Goal: Task Accomplishment & Management: Manage account settings

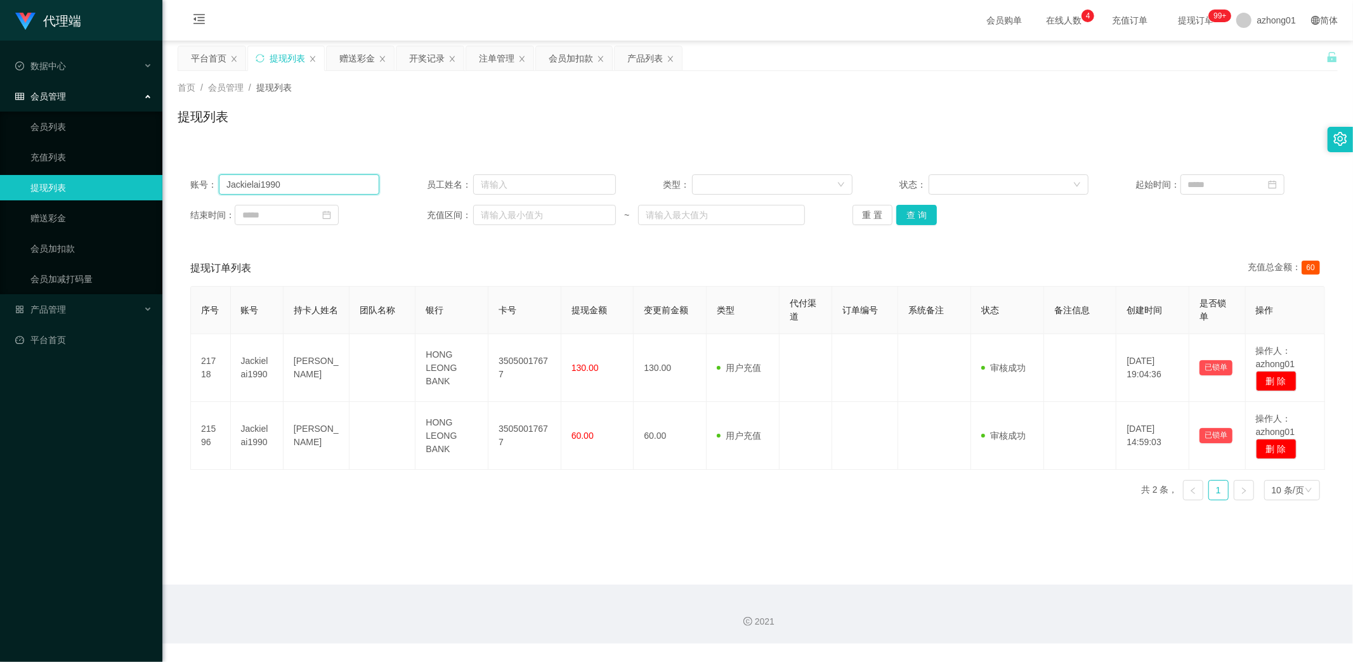
drag, startPoint x: 306, startPoint y: 186, endPoint x: 65, endPoint y: 178, distance: 241.7
click at [65, 178] on section "代理端 数据中心 会员管理 会员列表 充值列表 提现列表 赠送彩金 会员加扣款 会员加减打码量 产品管理 开奖记录 注单管理 产品列表 即时注单 产品预设置 …" at bounding box center [676, 322] width 1353 height 644
paste input "phuahdavid7152"
type input "phuahdavid7152"
click at [908, 216] on button "查 询" at bounding box center [916, 215] width 41 height 20
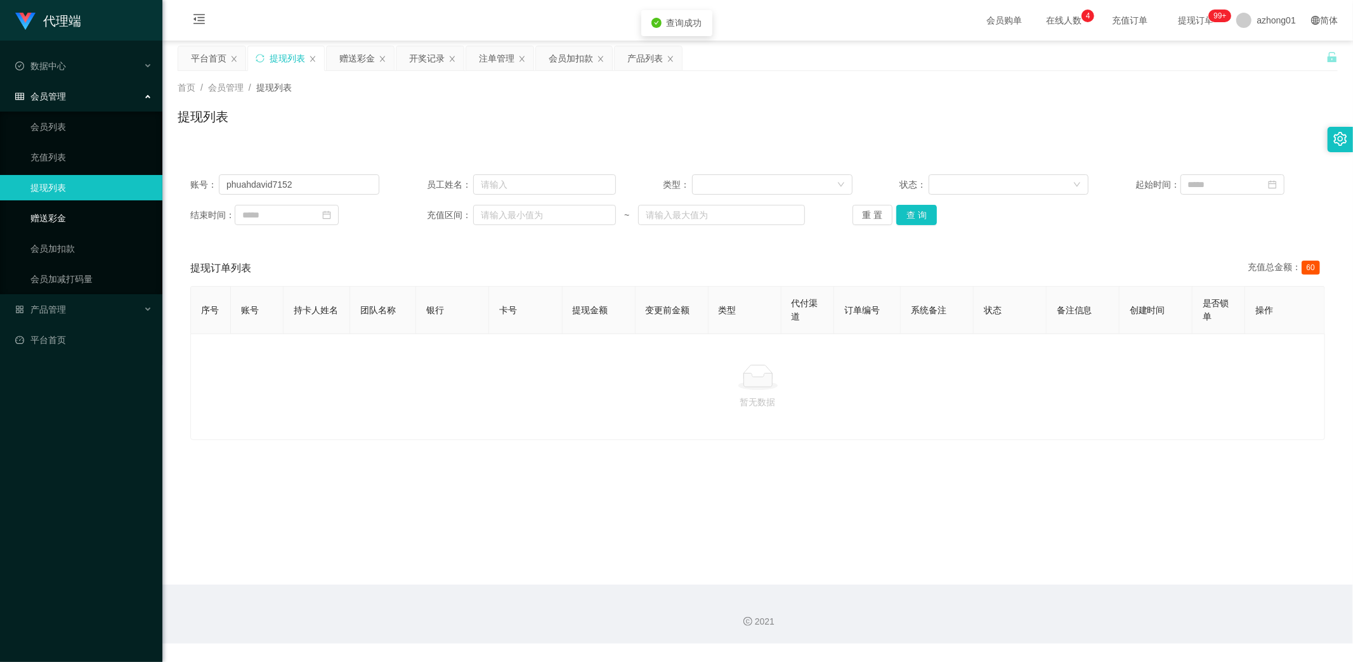
click at [41, 213] on link "赠送彩金" at bounding box center [91, 217] width 122 height 25
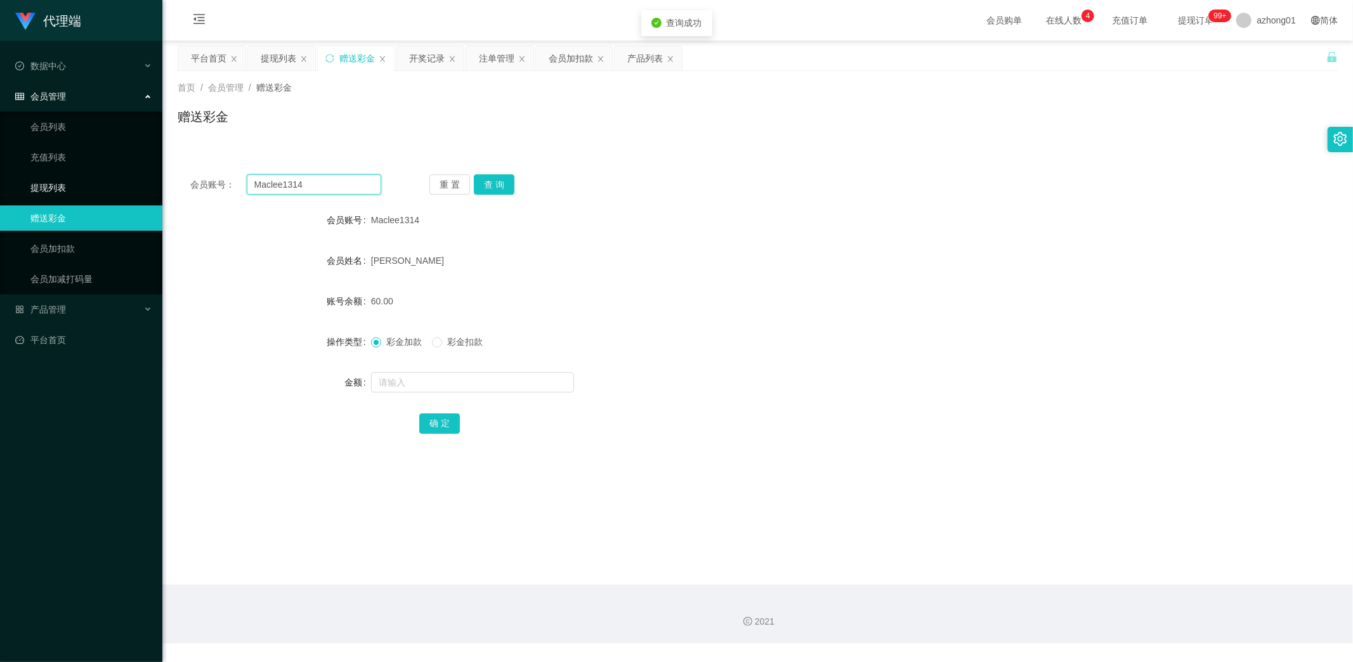
drag, startPoint x: 339, startPoint y: 180, endPoint x: 159, endPoint y: 176, distance: 180.8
click at [155, 175] on section "代理端 数据中心 会员管理 会员列表 充值列表 提现列表 赠送彩金 会员加扣款 会员加减打码量 产品管理 开奖记录 注单管理 产品列表 即时注单 产品预设置 …" at bounding box center [676, 322] width 1353 height 644
type input "v"
click at [491, 185] on button "查 询" at bounding box center [494, 184] width 41 height 20
click at [312, 186] on input "text" at bounding box center [314, 184] width 135 height 20
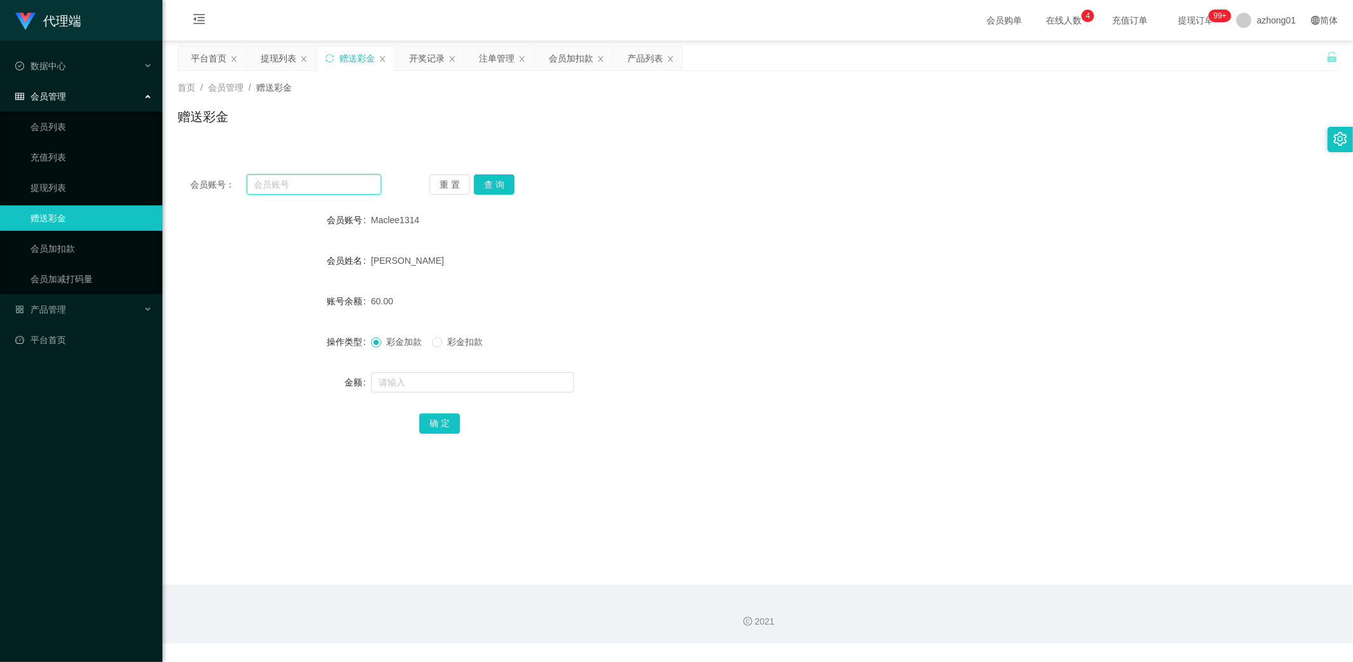
paste input "phuahdavid7152"
type input "phuahdavid7152"
click at [478, 184] on button "查 询" at bounding box center [494, 184] width 41 height 20
click at [67, 186] on link "提现列表" at bounding box center [91, 187] width 122 height 25
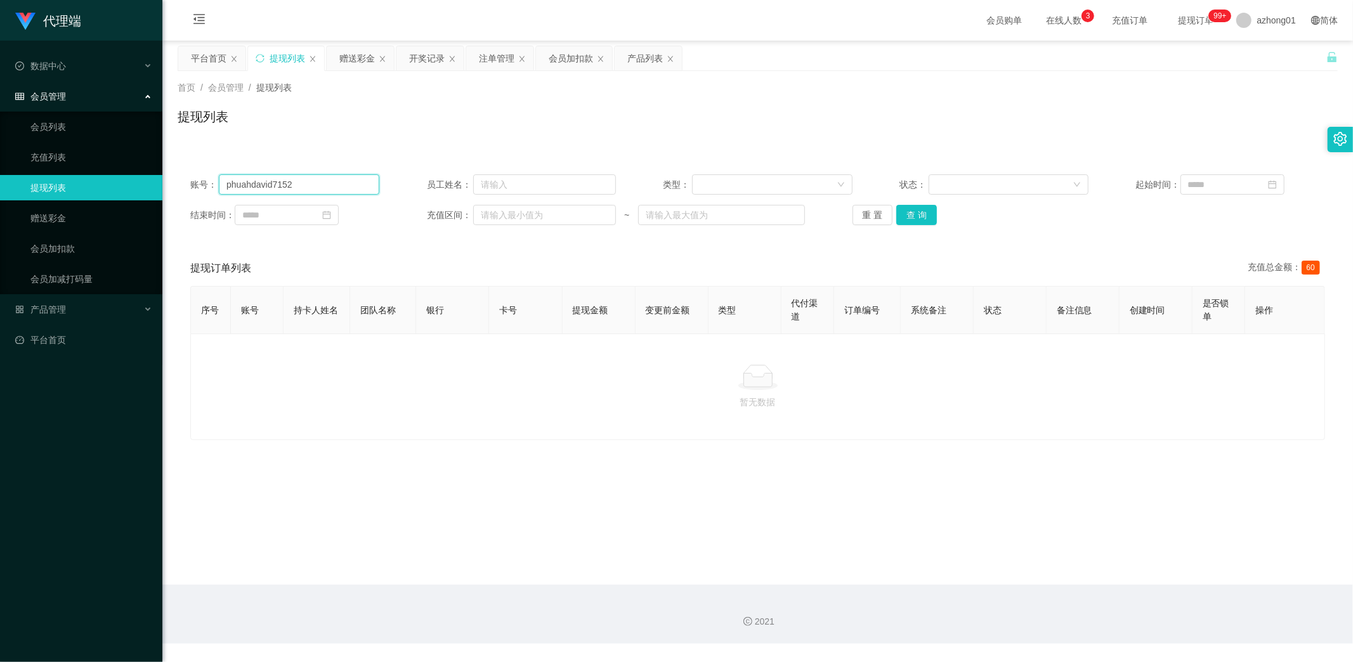
drag, startPoint x: 317, startPoint y: 185, endPoint x: 132, endPoint y: 172, distance: 185.6
click at [129, 170] on section "代理端 数据中心 会员管理 会员列表 充值列表 提现列表 赠送彩金 会员加扣款 会员加减打码量 产品管理 开奖记录 注单管理 产品列表 即时注单 产品预设置 …" at bounding box center [676, 322] width 1353 height 644
paste input "Maclee1314"
type input "Maclee1314"
click at [915, 216] on button "查 询" at bounding box center [916, 215] width 41 height 20
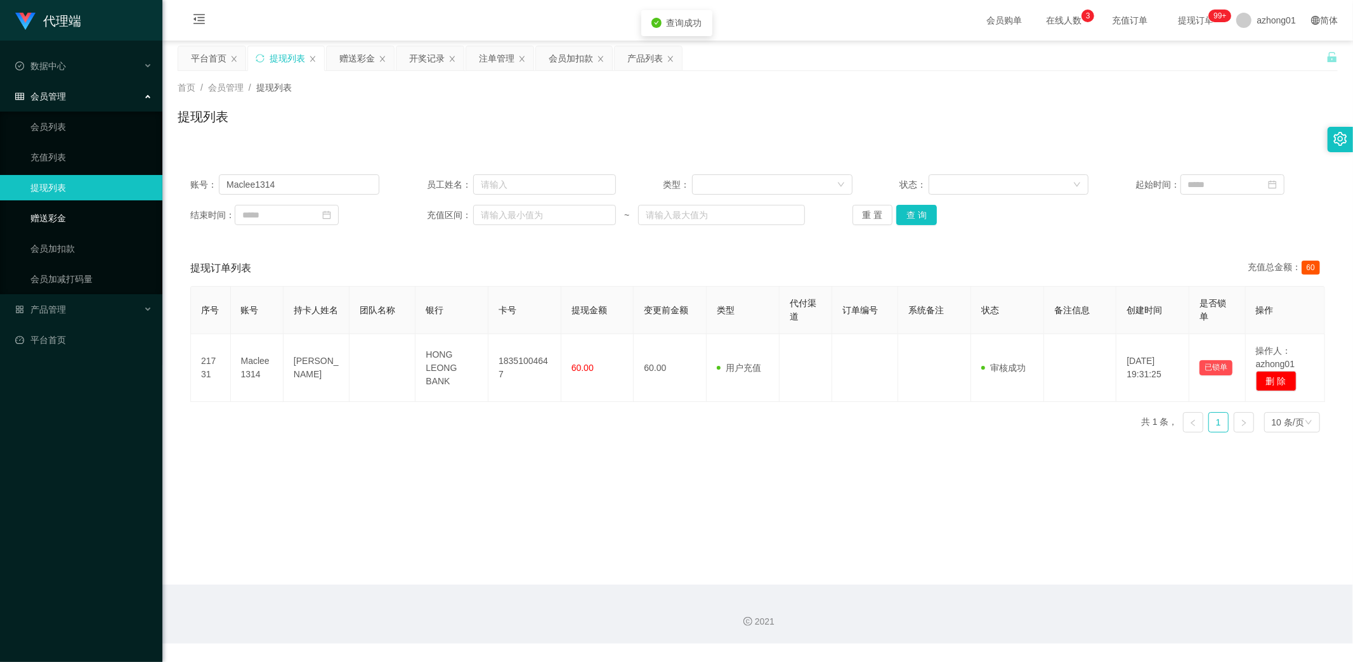
click at [47, 219] on link "赠送彩金" at bounding box center [91, 217] width 122 height 25
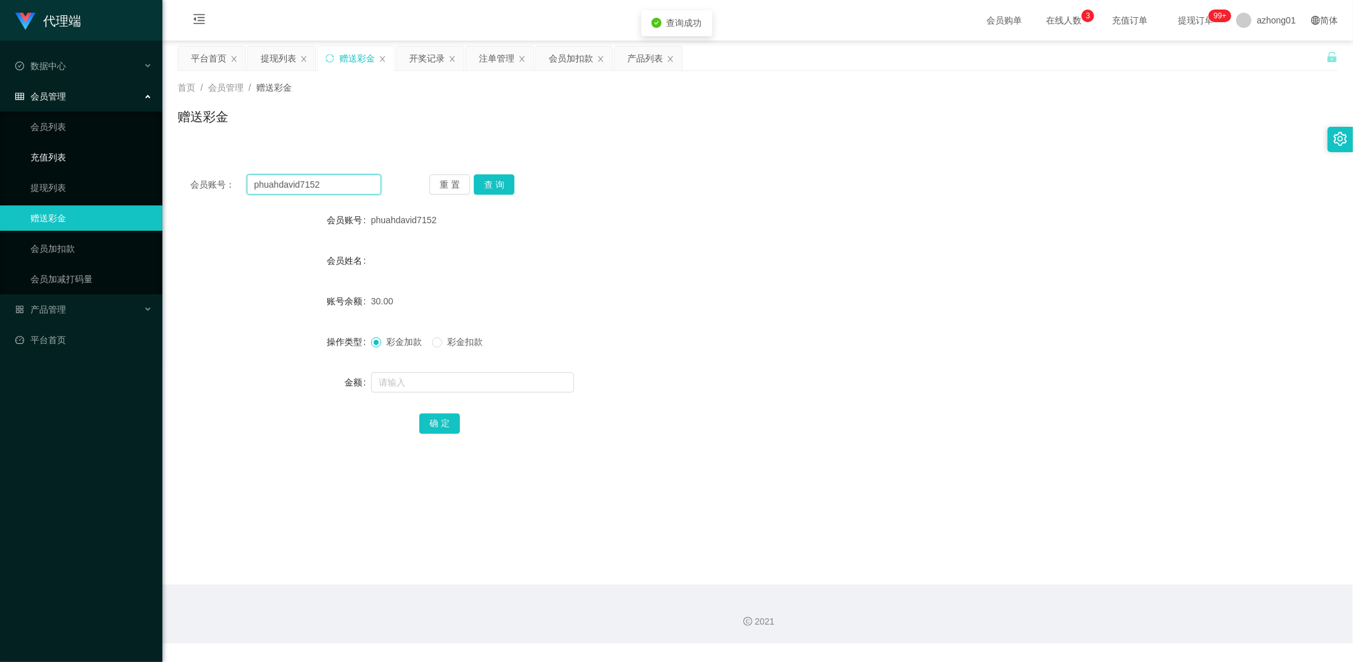
drag, startPoint x: 341, startPoint y: 186, endPoint x: 152, endPoint y: 153, distance: 191.7
click at [153, 154] on section "代理端 数据中心 会员管理 会员列表 充值列表 提现列表 赠送彩金 会员加扣款 会员加减打码量 产品管理 开奖记录 注单管理 产品列表 即时注单 产品预设置 …" at bounding box center [676, 322] width 1353 height 644
paste input "Maclee1314"
click at [501, 186] on button "查 询" at bounding box center [494, 184] width 41 height 20
drag, startPoint x: 338, startPoint y: 184, endPoint x: 136, endPoint y: 174, distance: 202.5
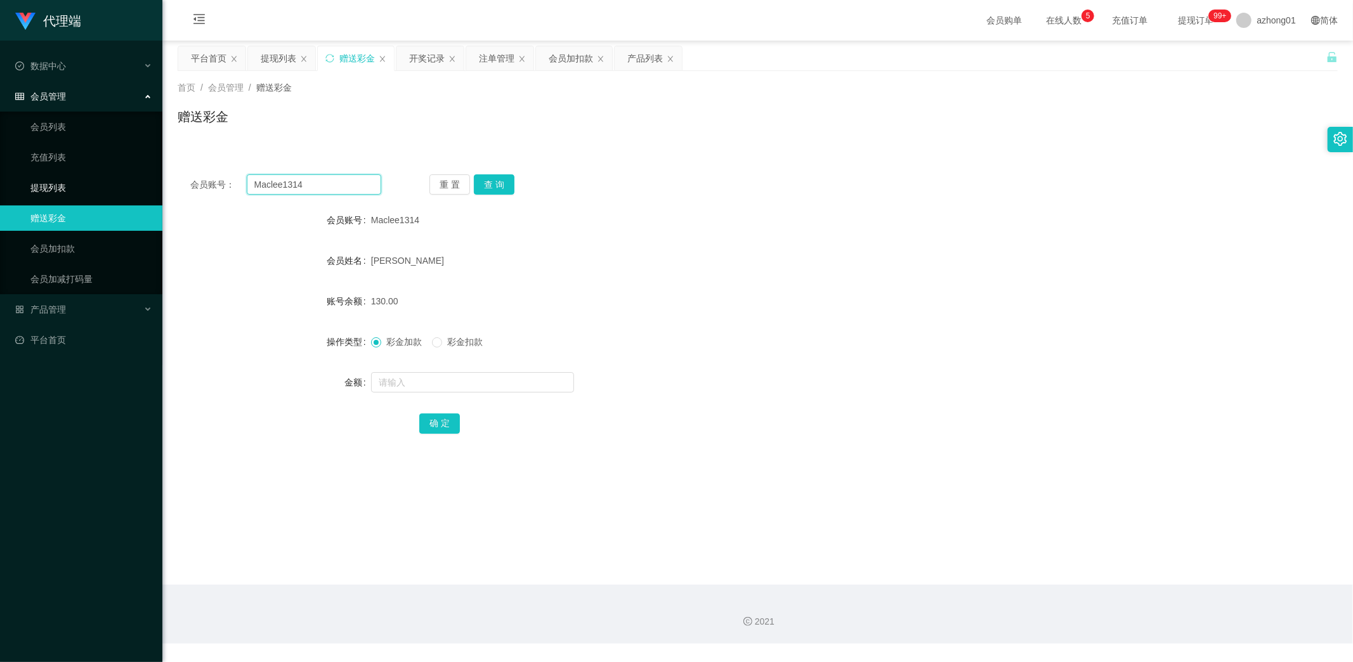
click at [136, 174] on section "代理端 数据中心 会员管理 会员列表 充值列表 提现列表 赠送彩金 会员加扣款 会员加减打码量 产品管理 开奖记录 注单管理 产品列表 即时注单 产品预设置 …" at bounding box center [676, 322] width 1353 height 644
paste input "4732368"
type input "47323684"
click at [498, 181] on button "查 询" at bounding box center [494, 184] width 41 height 20
click at [62, 184] on link "提现列表" at bounding box center [91, 187] width 122 height 25
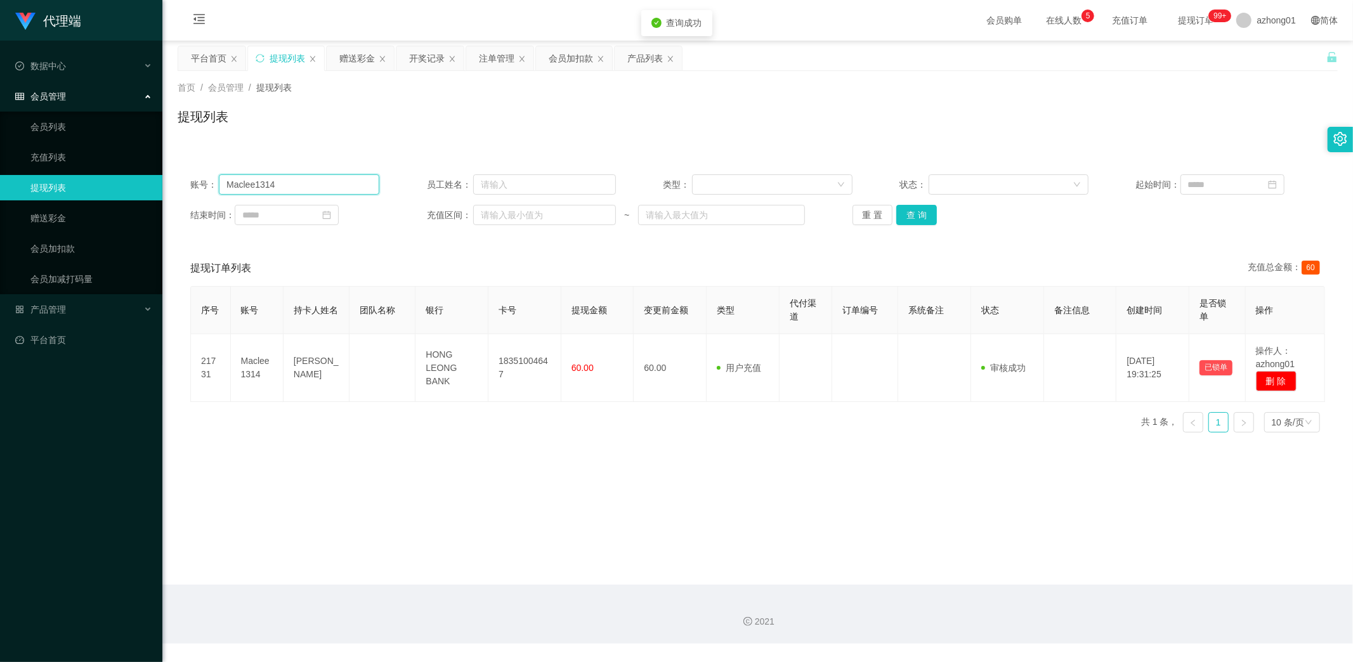
drag, startPoint x: 313, startPoint y: 181, endPoint x: 102, endPoint y: 179, distance: 211.2
click at [102, 179] on section "代理端 数据中心 会员管理 会员列表 充值列表 提现列表 赠送彩金 会员加扣款 会员加减打码量 产品管理 开奖记录 注单管理 产品列表 即时注单 产品预设置 …" at bounding box center [676, 322] width 1353 height 644
paste input "4732368"
click at [907, 218] on button "查 询" at bounding box center [916, 215] width 41 height 20
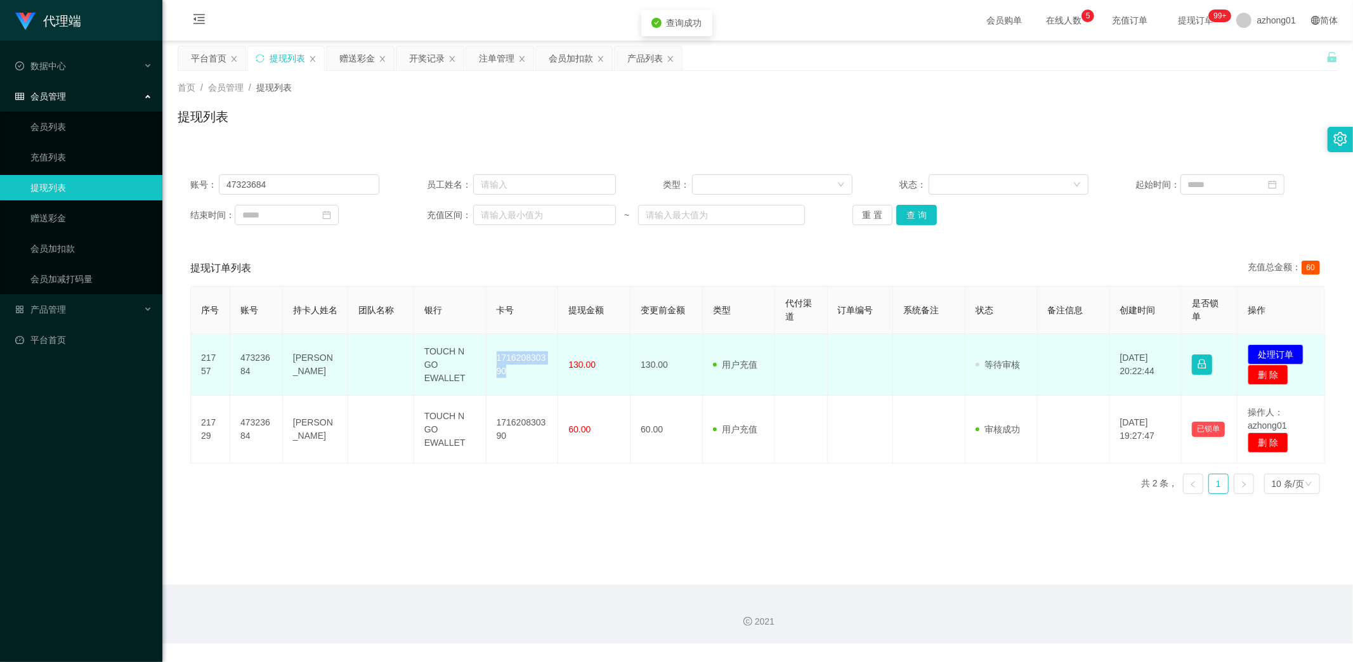
drag, startPoint x: 491, startPoint y: 352, endPoint x: 525, endPoint y: 375, distance: 41.0
click at [525, 375] on td "171620830390" at bounding box center [522, 365] width 72 height 62
copy td "171620830390"
click at [1263, 350] on button "处理订单" at bounding box center [1275, 354] width 56 height 20
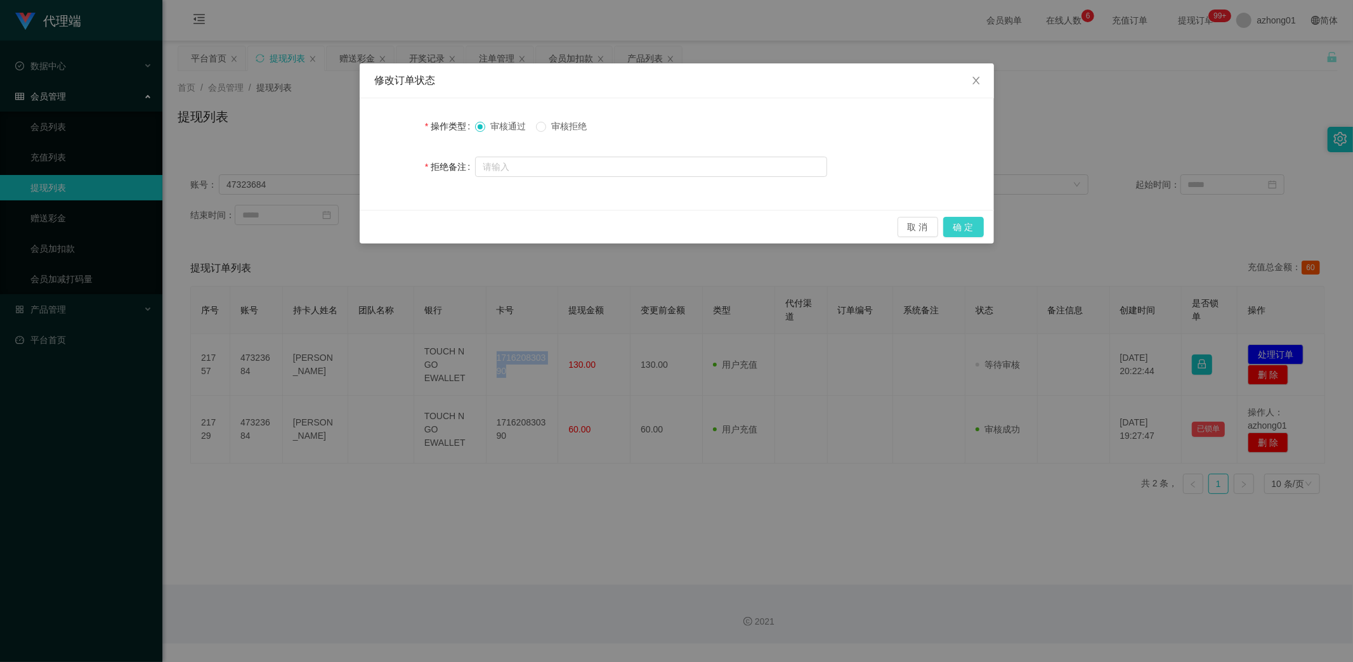
click at [969, 222] on button "确 定" at bounding box center [963, 227] width 41 height 20
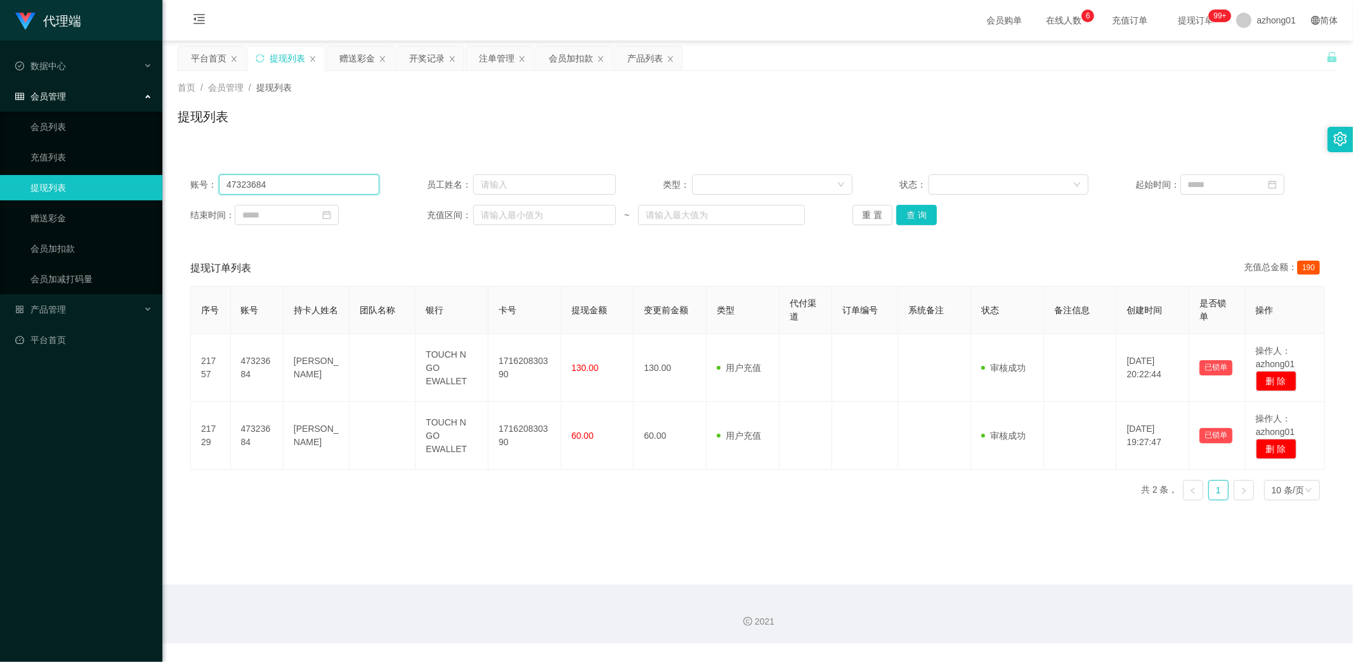
drag, startPoint x: 283, startPoint y: 183, endPoint x: 195, endPoint y: 176, distance: 87.8
click at [179, 176] on div "账号： 47323684 员工姓名： 类型： 状态： 起始时间： 结束时间： 充值区间： ~ 重 置 查 询" at bounding box center [758, 200] width 1160 height 76
paste input "yinalee1990"
click at [913, 206] on button "查 询" at bounding box center [916, 215] width 41 height 20
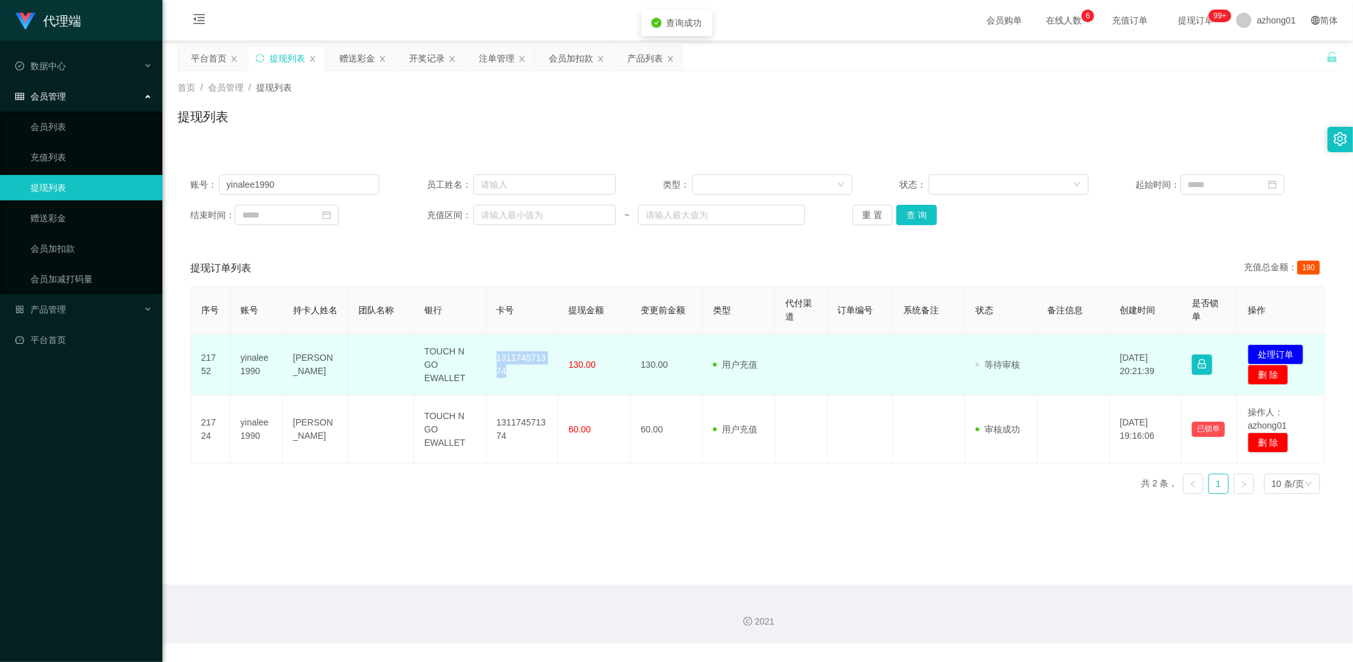
drag, startPoint x: 491, startPoint y: 349, endPoint x: 525, endPoint y: 389, distance: 52.2
click at [525, 389] on td "131174571374" at bounding box center [522, 365] width 72 height 62
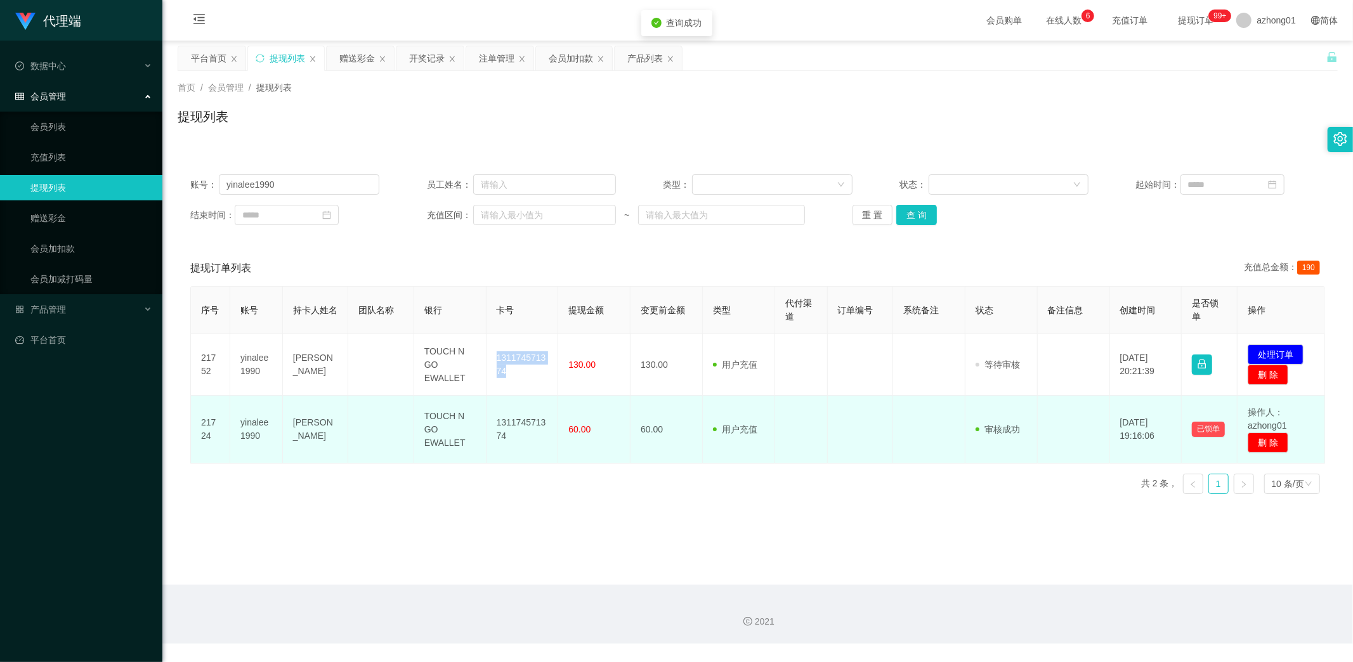
copy td "131174571374"
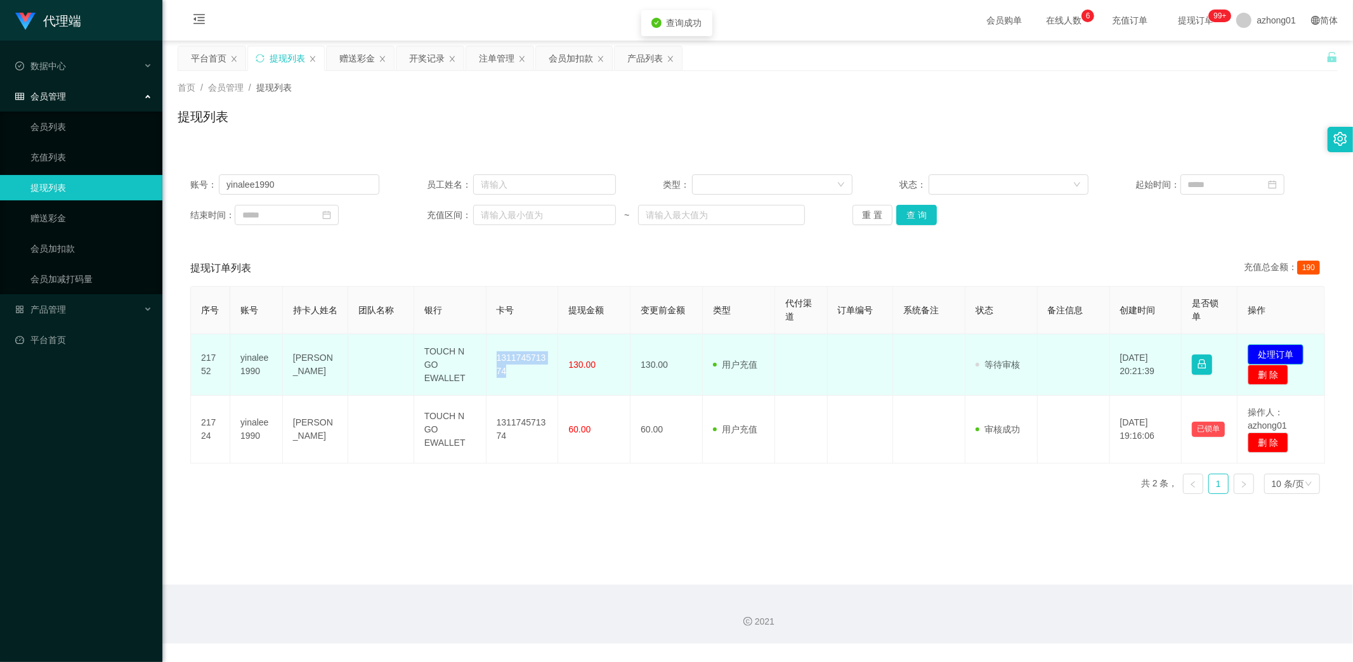
click at [1289, 351] on button "处理订单" at bounding box center [1275, 354] width 56 height 20
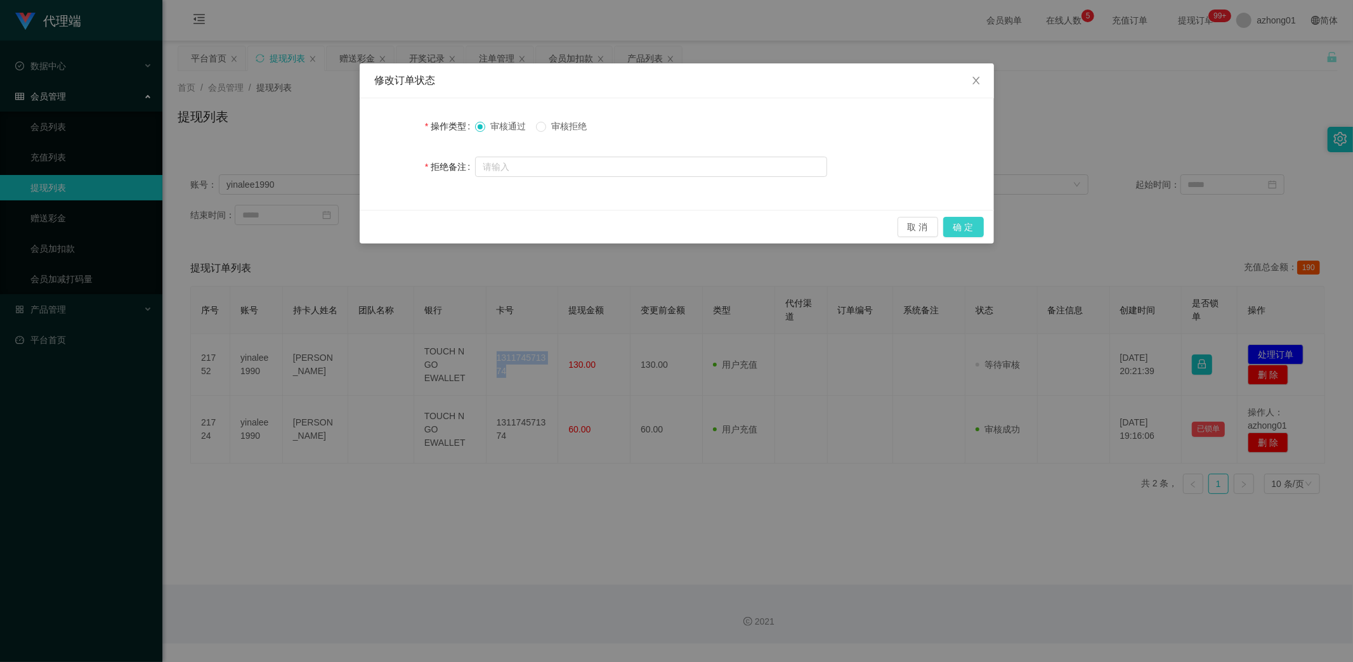
click at [973, 223] on button "确 定" at bounding box center [963, 227] width 41 height 20
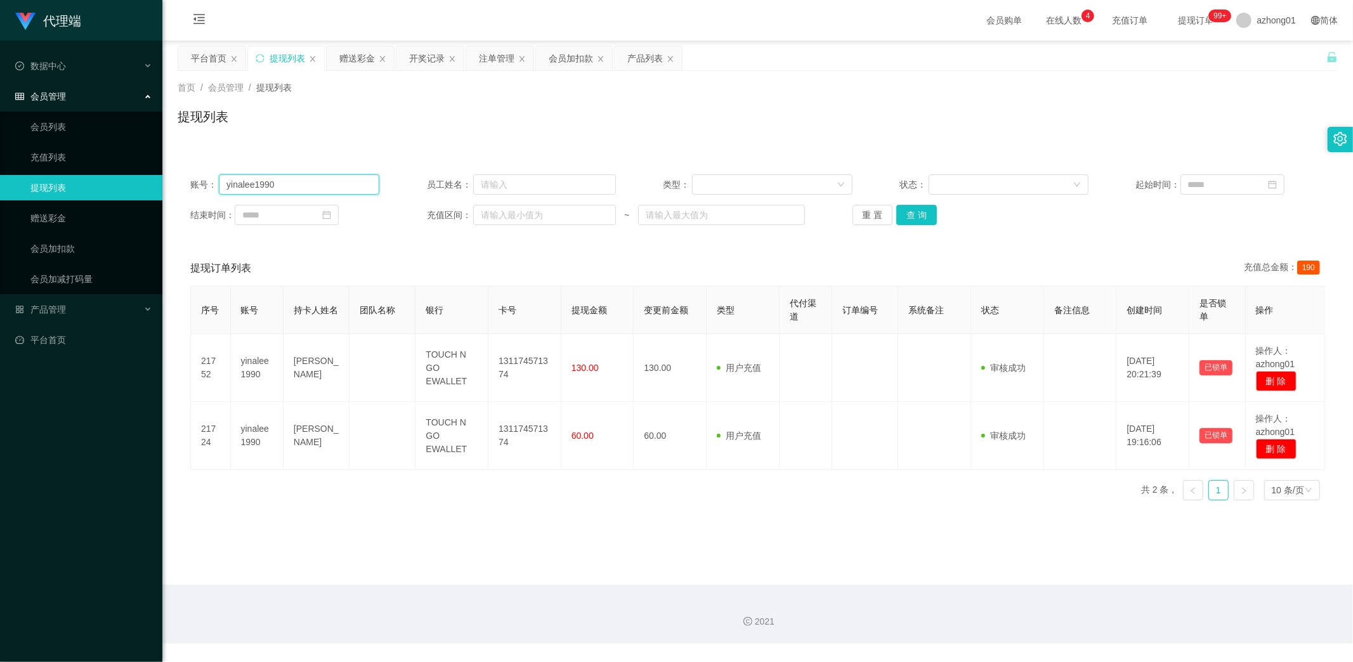
drag, startPoint x: 339, startPoint y: 184, endPoint x: 112, endPoint y: 204, distance: 228.5
click at [112, 204] on section "代理端 数据中心 会员管理 会员列表 充值列表 提现列表 赠送彩金 会员加扣款 会员加减打码量 产品管理 开奖记录 注单管理 产品列表 即时注单 产品预设置 …" at bounding box center [676, 322] width 1353 height 644
paste input "985475681"
click at [914, 214] on button "查 询" at bounding box center [916, 215] width 41 height 20
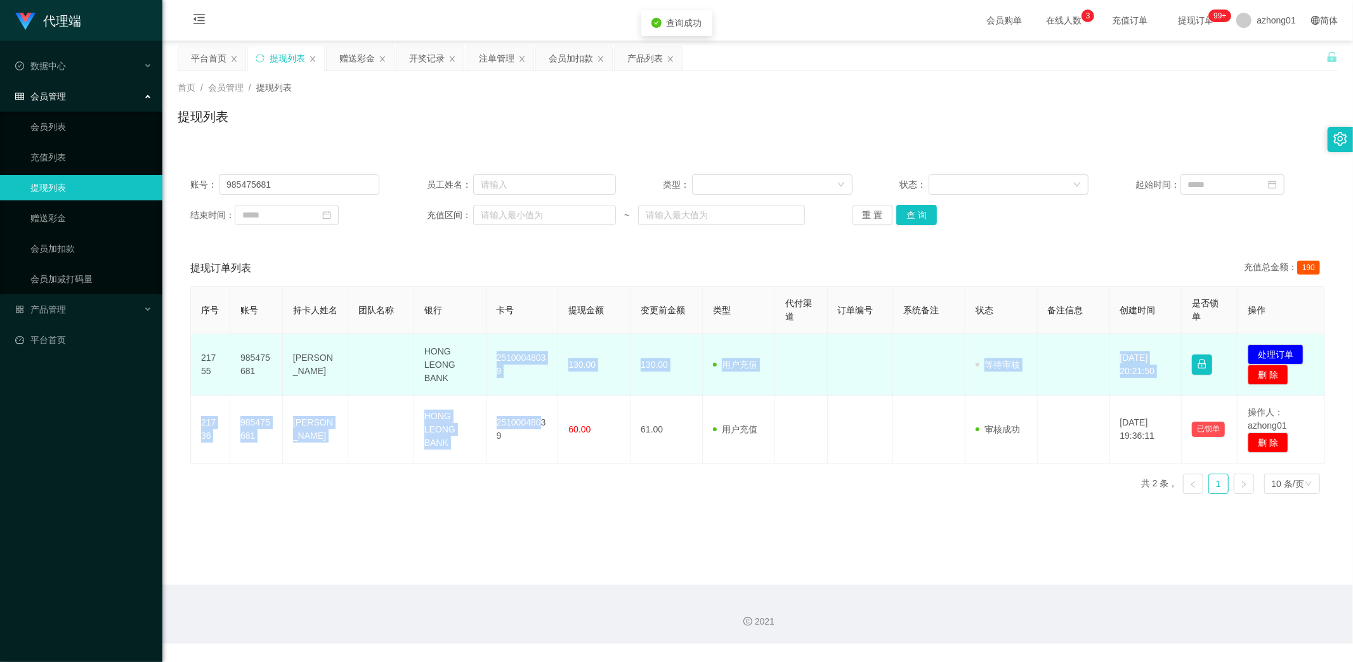
drag, startPoint x: 488, startPoint y: 351, endPoint x: 543, endPoint y: 390, distance: 67.2
click at [535, 395] on tbody "21755 985475681 [PERSON_NAME] HONG LEONG BANK 25100048039 130.00 130.00 用户充值 人工…" at bounding box center [758, 398] width 1134 height 129
copy tbody "25100048039 130.00 130.00 用户充值 人工扣款 审核驳回 审核成功 等待审核 [DATE] 20:21:50 已锁单 发起代付 处理订…"
click at [523, 374] on td "25100048039" at bounding box center [522, 365] width 72 height 62
drag, startPoint x: 492, startPoint y: 353, endPoint x: 527, endPoint y: 368, distance: 38.3
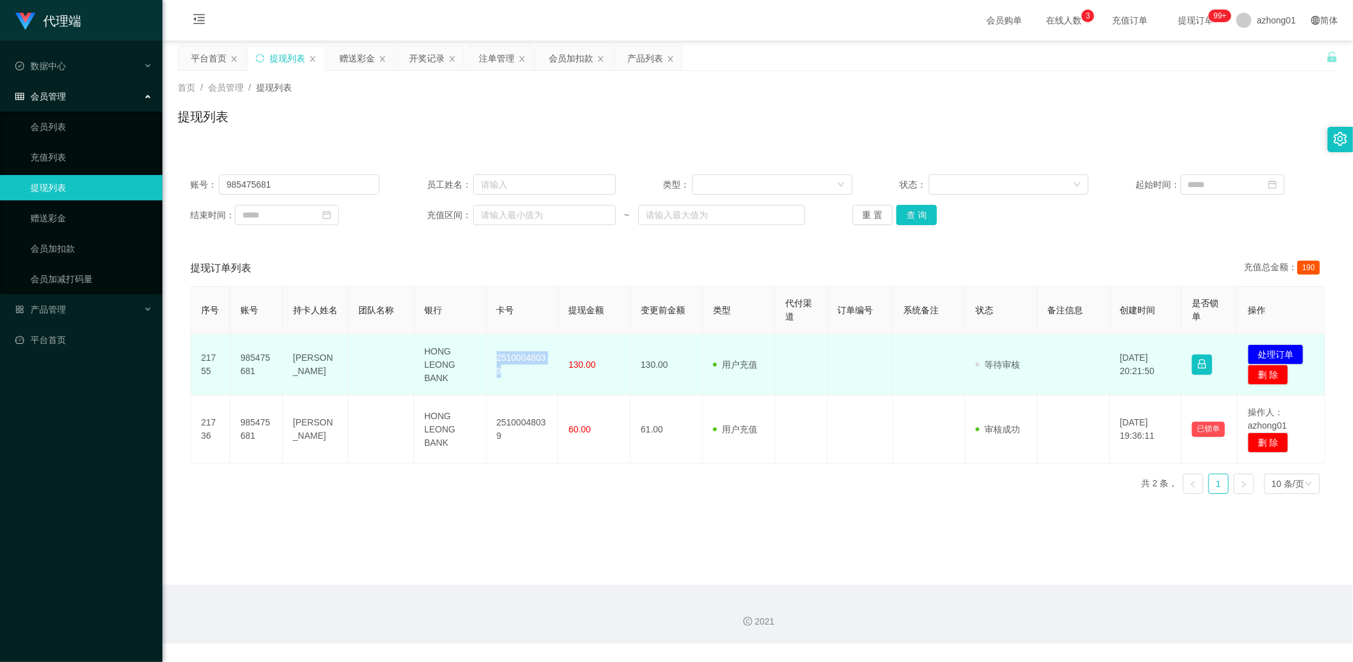
click at [527, 368] on td "25100048039" at bounding box center [522, 365] width 72 height 62
copy td "25100048039"
click at [1273, 352] on button "处理订单" at bounding box center [1275, 354] width 56 height 20
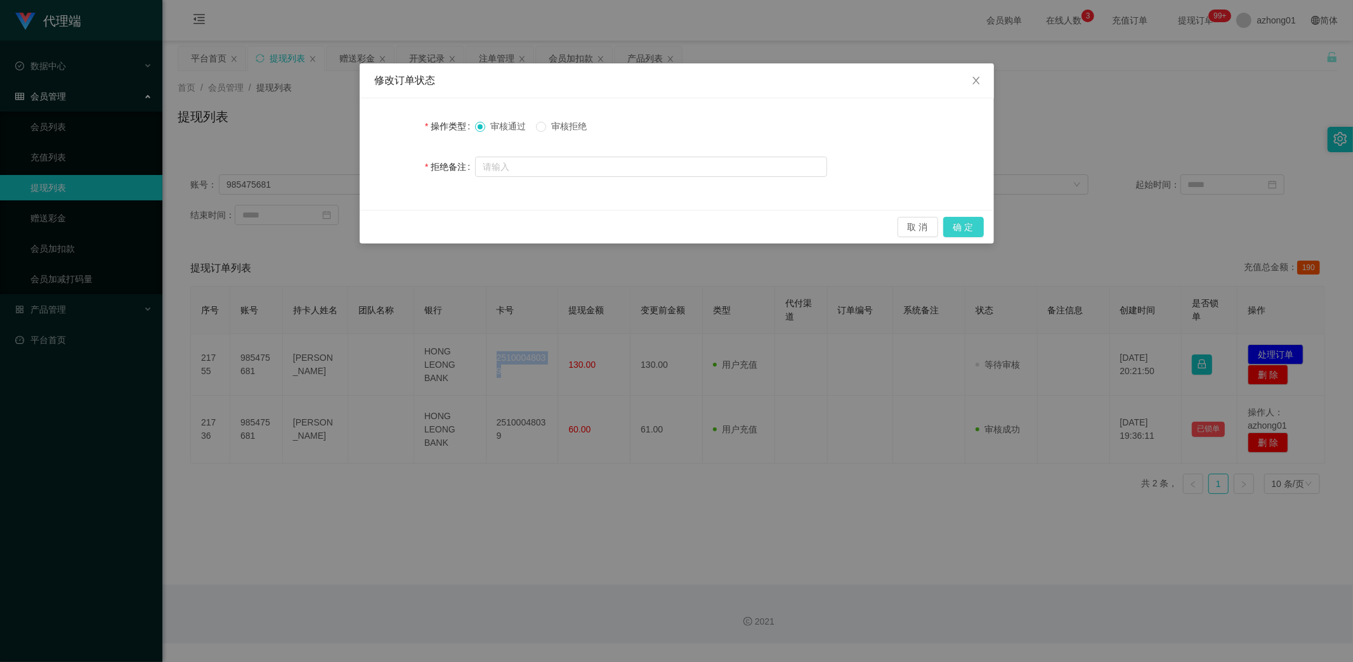
click at [968, 227] on button "确 定" at bounding box center [963, 227] width 41 height 20
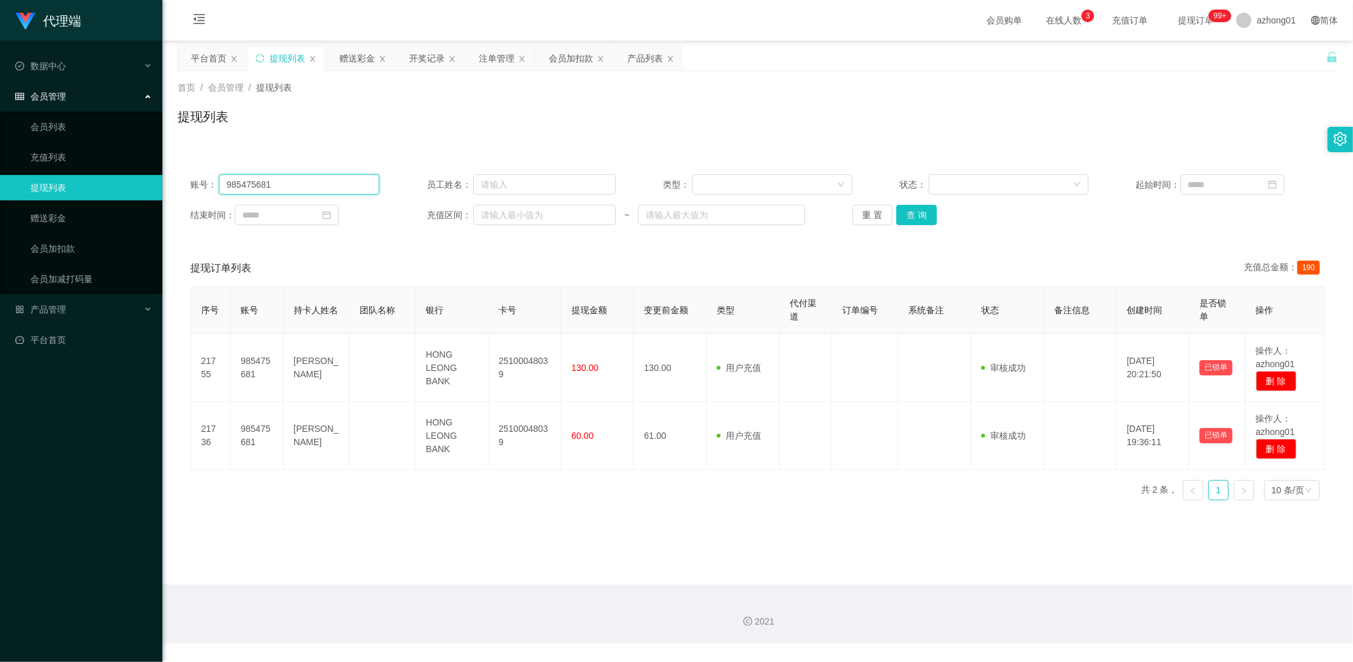
drag, startPoint x: 301, startPoint y: 184, endPoint x: 108, endPoint y: 190, distance: 193.5
click at [109, 190] on section "代理端 数据中心 会员管理 会员列表 充值列表 提现列表 赠送彩金 会员加扣款 会员加减打码量 产品管理 开奖记录 注单管理 产品列表 即时注单 产品预设置 …" at bounding box center [676, 322] width 1353 height 644
paste input "Maclee1314"
type input "Maclee1314"
click at [916, 219] on button "查 询" at bounding box center [916, 215] width 41 height 20
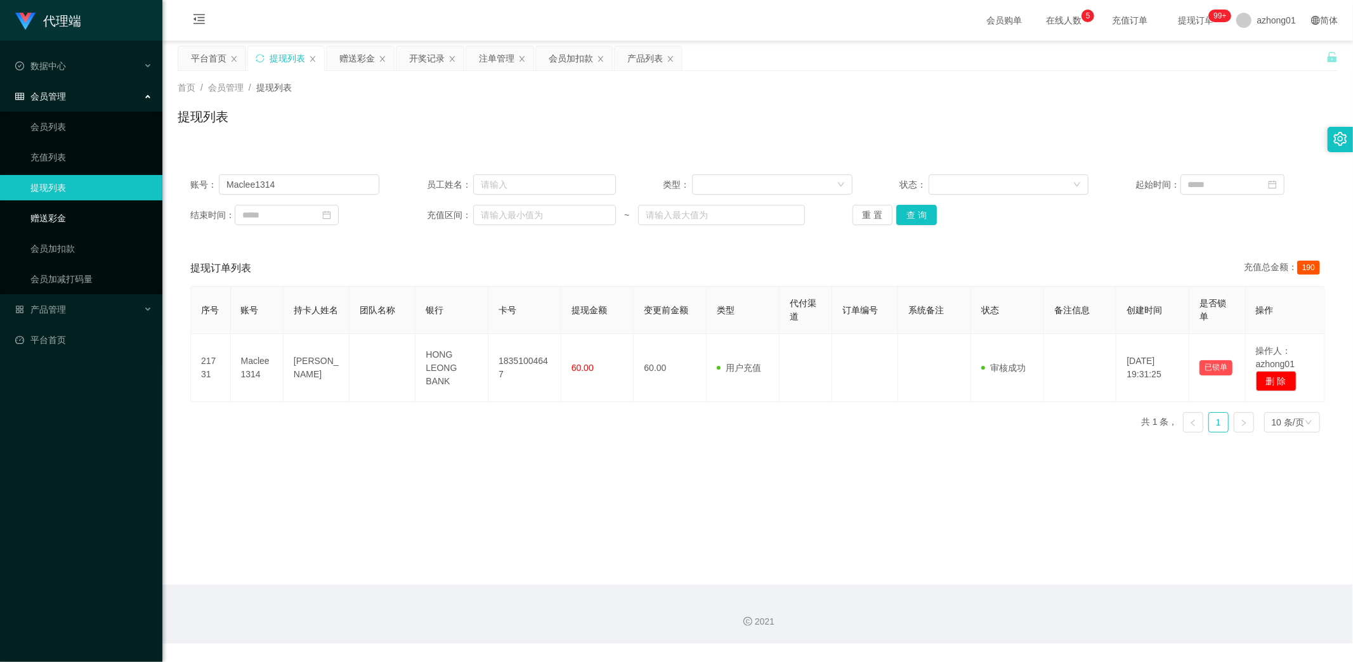
click at [71, 205] on link "赠送彩金" at bounding box center [91, 217] width 122 height 25
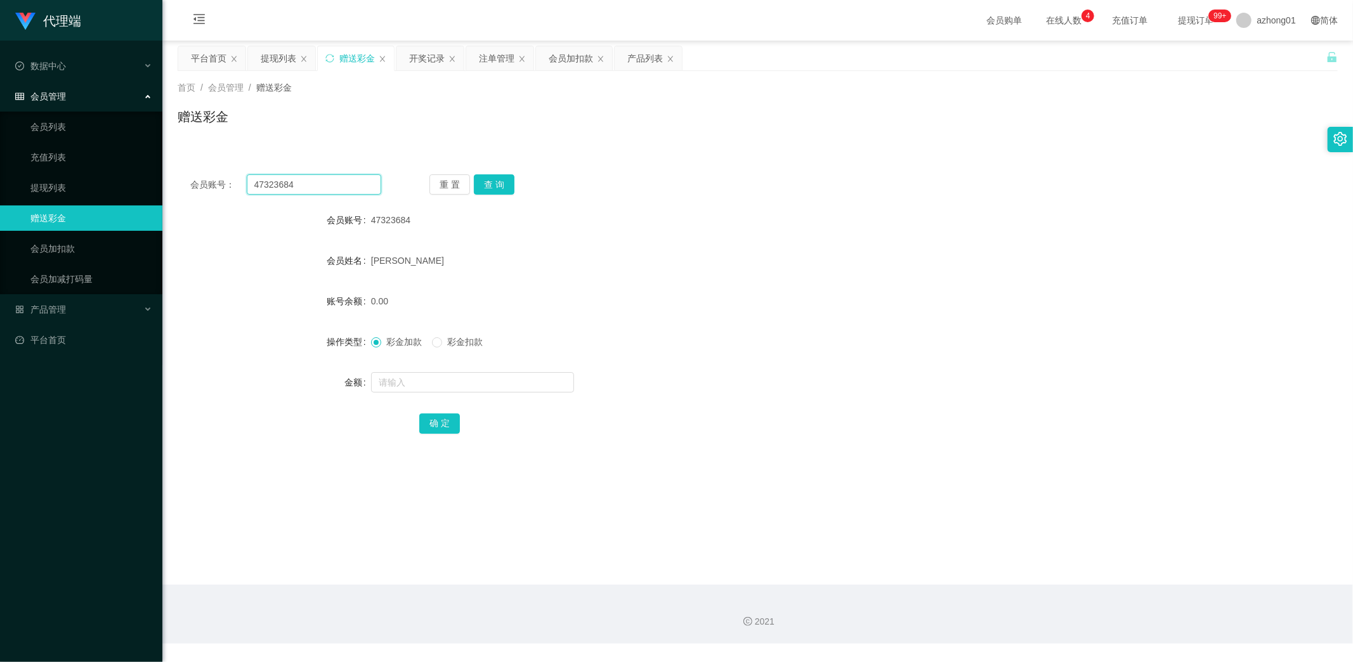
drag, startPoint x: 313, startPoint y: 186, endPoint x: 166, endPoint y: 176, distance: 148.1
click at [166, 176] on main "关闭左侧 关闭右侧 关闭其它 刷新页面 平台首页 提现列表 赠送彩金 开奖记录 注单管理 会员加扣款 产品列表 首页 / 会员管理 / 赠送彩金 / 赠送彩金…" at bounding box center [757, 313] width 1190 height 544
paste input "phuahdavid7152"
type input "phuahdavid7152"
click at [486, 184] on button "查 询" at bounding box center [494, 184] width 41 height 20
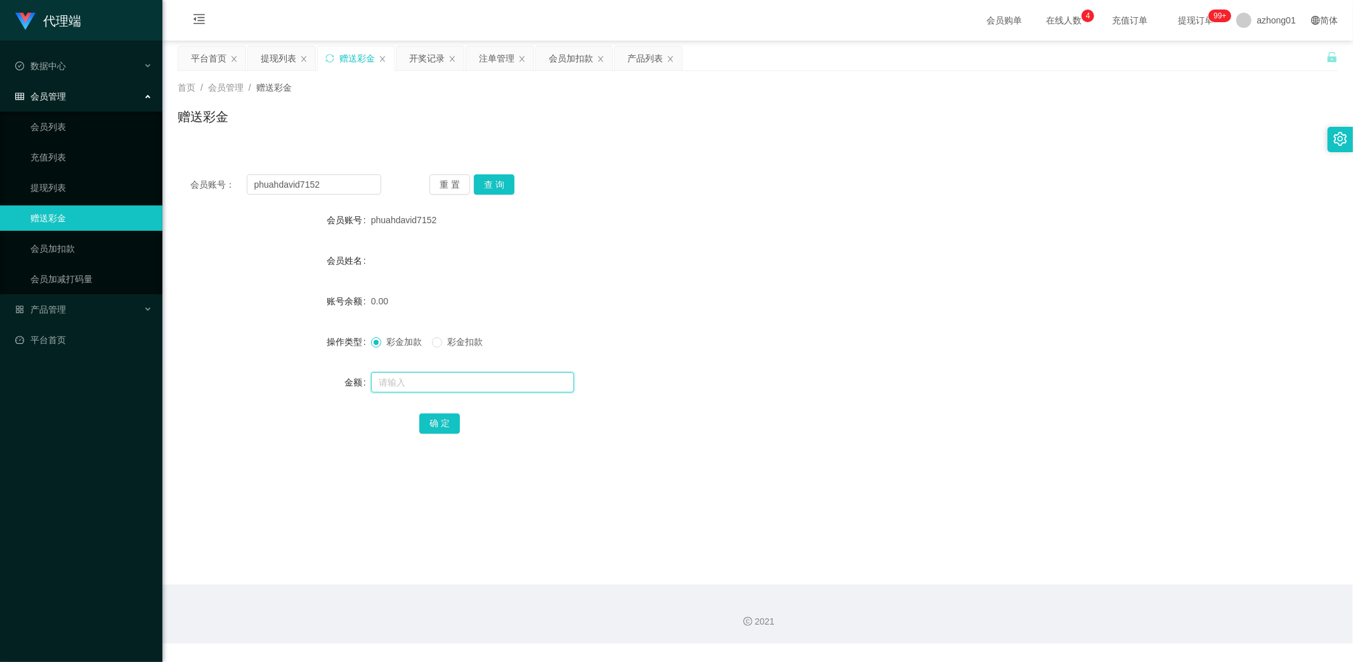
click at [467, 387] on input "text" at bounding box center [472, 382] width 203 height 20
type input "60"
click at [443, 424] on button "确 定" at bounding box center [439, 423] width 41 height 20
drag, startPoint x: 349, startPoint y: 186, endPoint x: 118, endPoint y: 179, distance: 231.6
click at [118, 179] on section "代理端 数据中心 会员管理 会员列表 充值列表 提现列表 赠送彩金 会员加扣款 会员加减打码量 产品管理 开奖记录 注单管理 产品列表 即时注单 产品预设置 …" at bounding box center [676, 322] width 1353 height 644
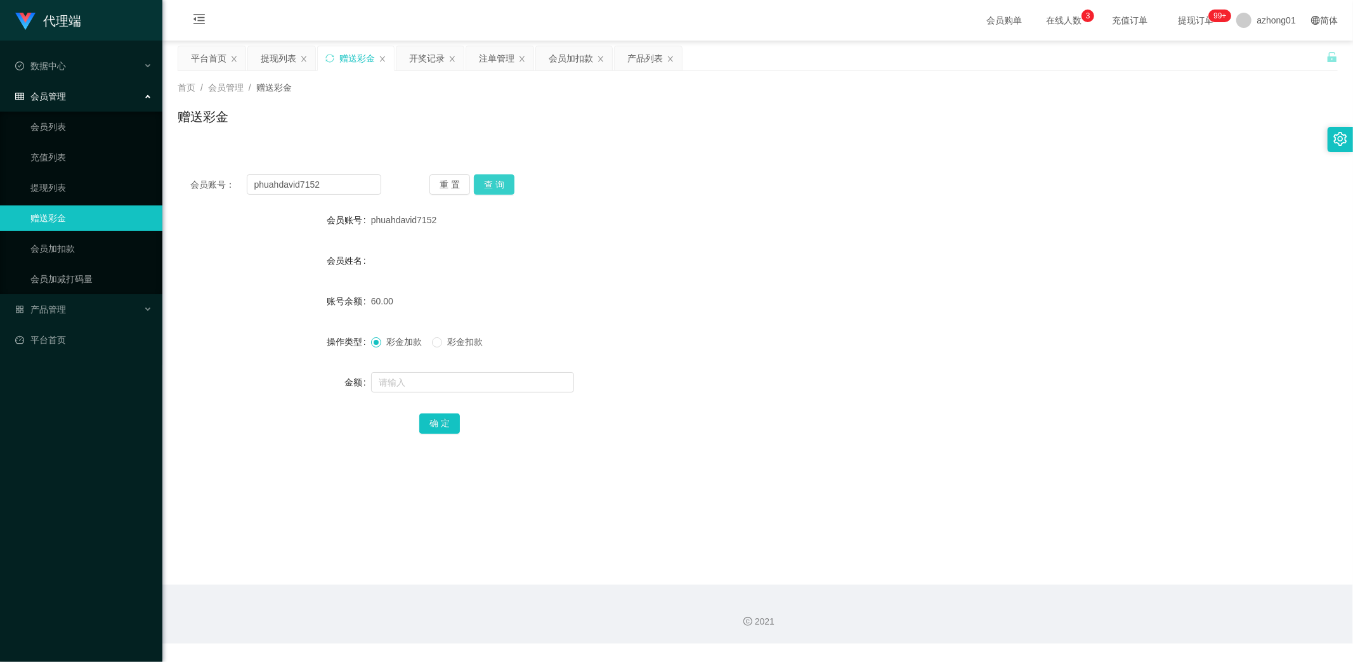
click at [493, 182] on button "查 询" at bounding box center [494, 184] width 41 height 20
click at [44, 193] on link "提现列表" at bounding box center [91, 187] width 122 height 25
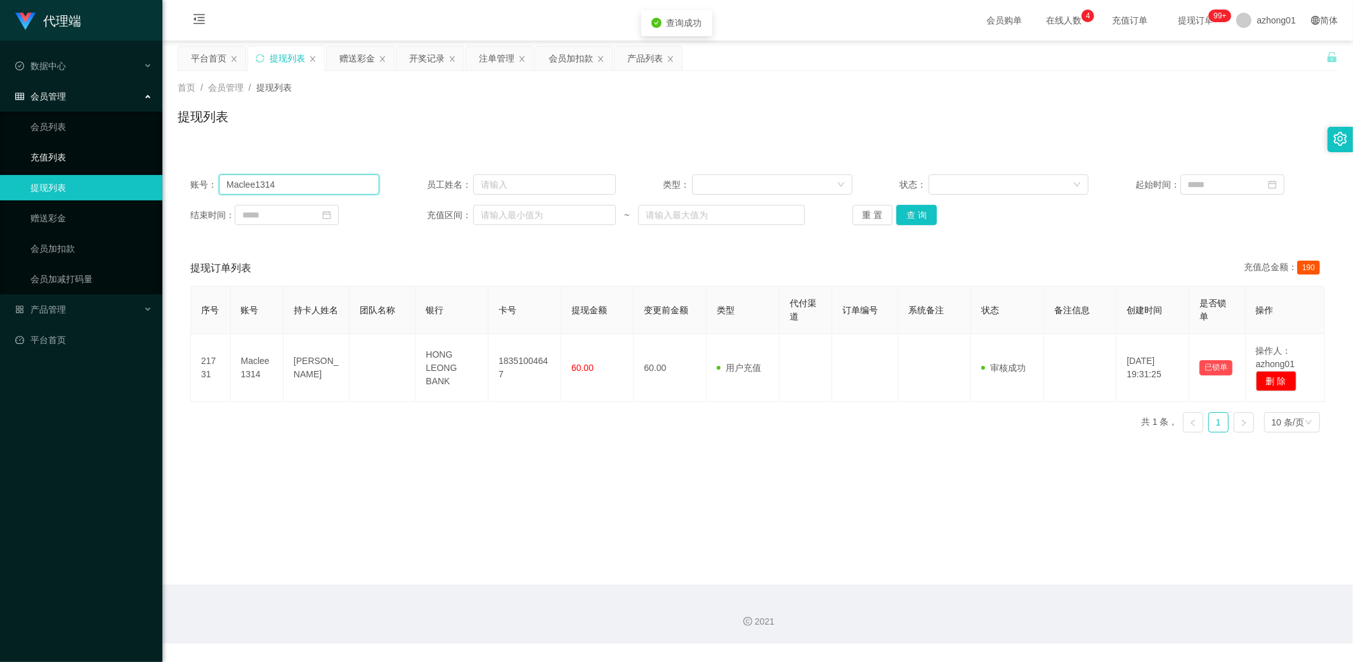
drag, startPoint x: 312, startPoint y: 179, endPoint x: 99, endPoint y: 169, distance: 213.3
click at [103, 171] on section "代理端 数据中心 会员管理 会员列表 充值列表 提现列表 赠送彩金 会员加扣款 会员加减打码量 产品管理 开奖记录 注单管理 产品列表 即时注单 产品预设置 …" at bounding box center [676, 322] width 1353 height 644
paste input "phuahdavid7152"
type input "phuahdavid7152"
click at [909, 211] on button "查 询" at bounding box center [916, 215] width 41 height 20
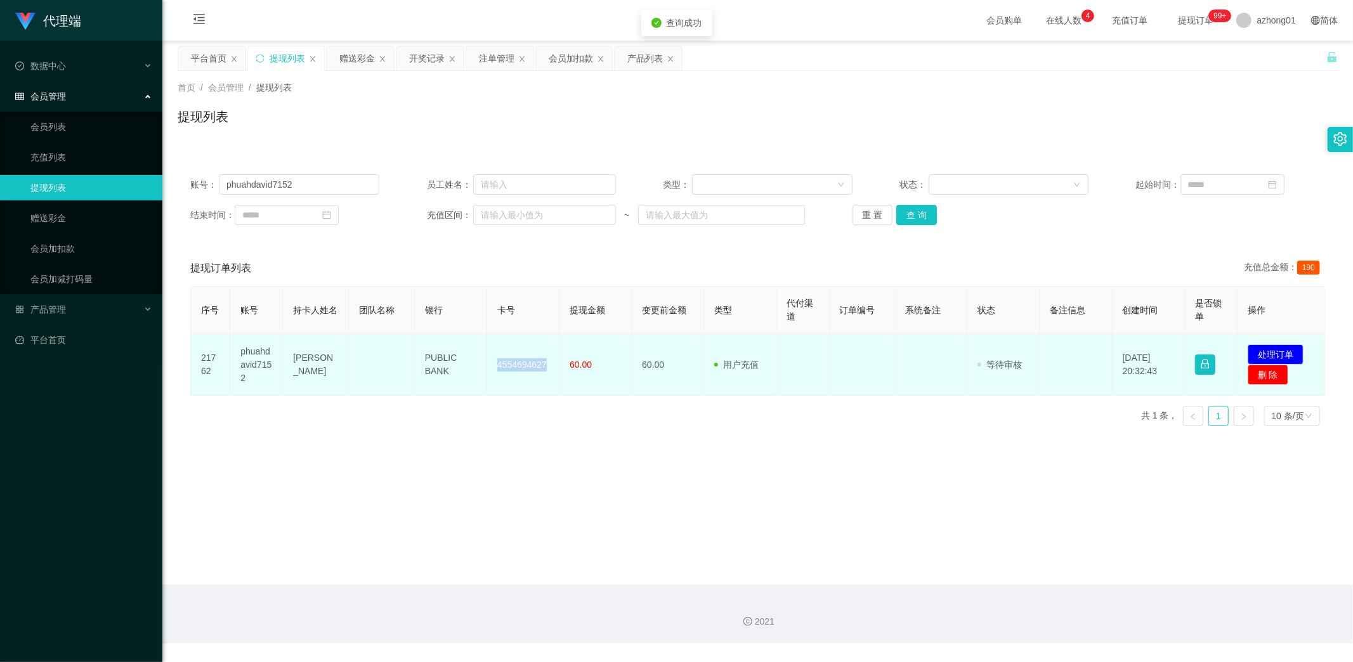
drag, startPoint x: 490, startPoint y: 361, endPoint x: 554, endPoint y: 370, distance: 63.9
click at [554, 370] on td "4554694627" at bounding box center [523, 365] width 72 height 62
copy td "4554694627"
click at [1271, 350] on button "处理订单" at bounding box center [1275, 354] width 56 height 20
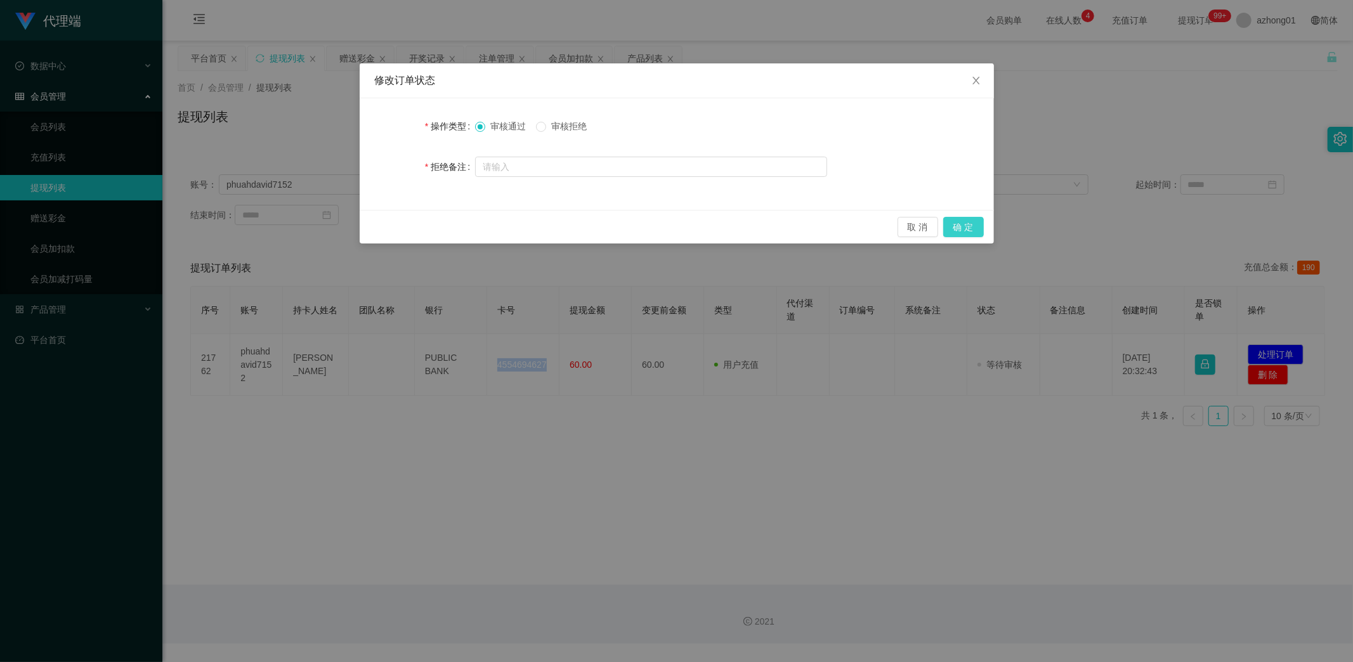
click at [969, 226] on button "确 定" at bounding box center [963, 227] width 41 height 20
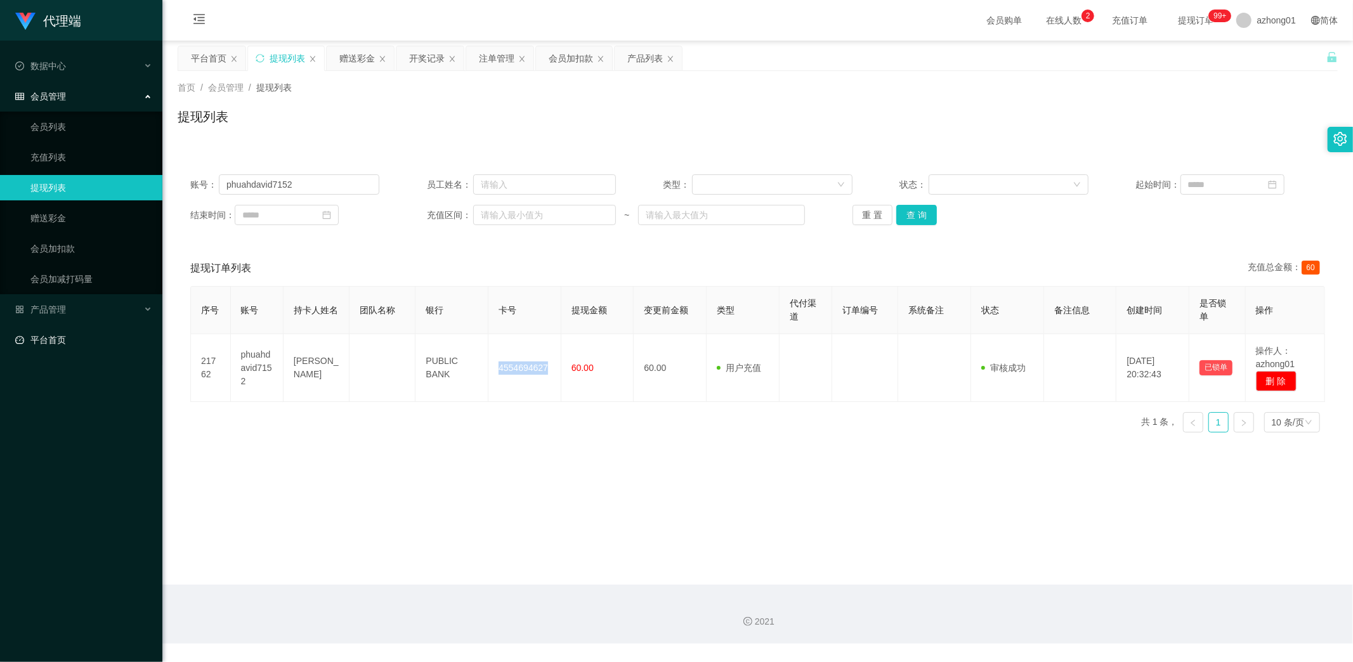
click at [57, 336] on link "平台首页" at bounding box center [83, 339] width 137 height 25
